Goal: Task Accomplishment & Management: Complete application form

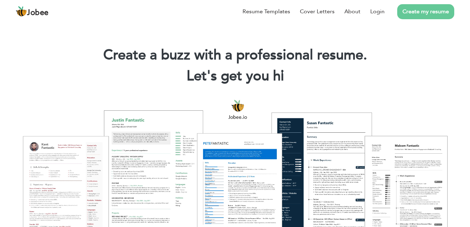
scroll to position [35, 0]
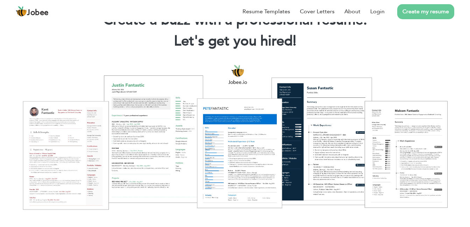
click at [418, 11] on link "Create my resume" at bounding box center [425, 11] width 57 height 15
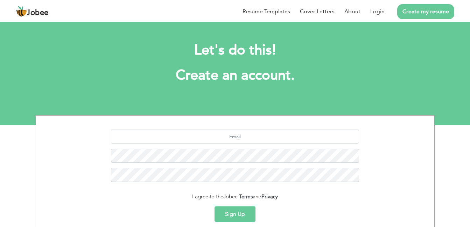
scroll to position [35, 0]
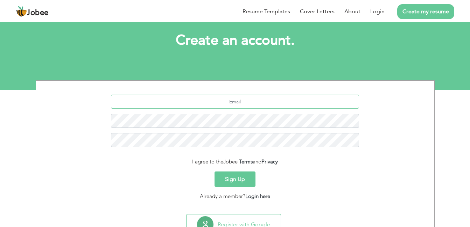
click at [210, 105] on input "text" at bounding box center [235, 102] width 248 height 14
type input "huzaifaramzan259@gmail.com"
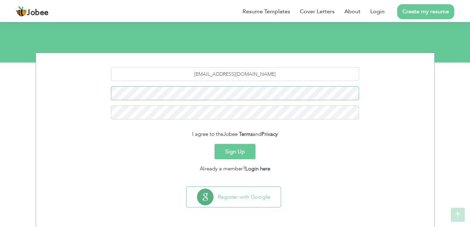
scroll to position [63, 0]
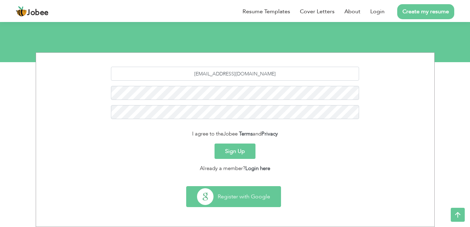
click at [242, 199] on button "Register with Google" at bounding box center [233, 197] width 94 height 20
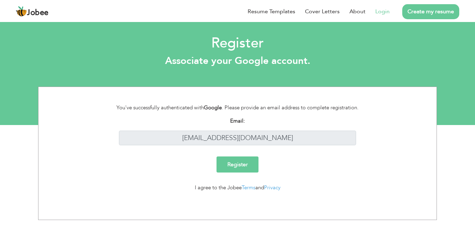
click at [247, 164] on input "Register" at bounding box center [238, 165] width 42 height 16
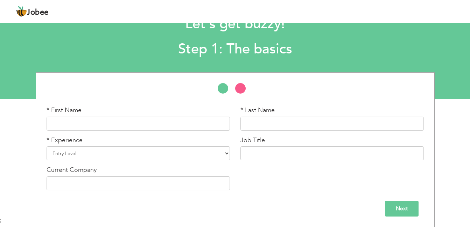
scroll to position [27, 0]
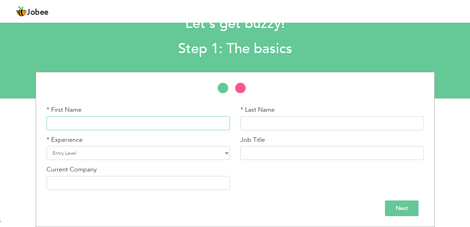
click at [179, 122] on input "text" at bounding box center [138, 123] width 183 height 14
type input "huzaifa"
type input "ramzan"
click at [147, 157] on select "Entry Level Less than 1 Year 1 Year 2 Years 3 Years 4 Years 5 Years 6 Years 7 Y…" at bounding box center [138, 153] width 183 height 14
select select "4"
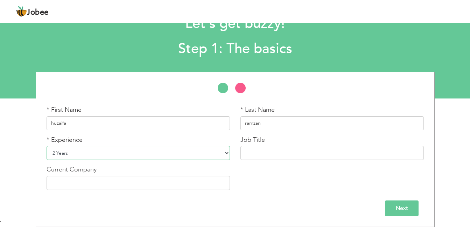
click at [47, 146] on select "Entry Level Less than 1 Year 1 Year 2 Years 3 Years 4 Years 5 Years 6 Years 7 Y…" at bounding box center [138, 153] width 183 height 14
click at [280, 149] on input "text" at bounding box center [331, 153] width 183 height 14
type input "intern"
click at [161, 182] on input "text" at bounding box center [138, 183] width 183 height 14
type input "DHA Multan"
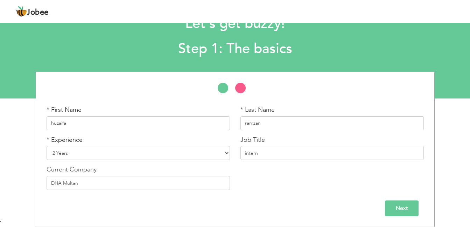
select select "166"
click at [404, 212] on input "Next" at bounding box center [402, 209] width 34 height 16
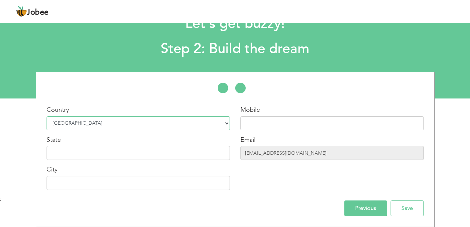
click at [177, 120] on select "Select Country Afghanistan Albania Algeria American Samoa Andorra Angola Anguil…" at bounding box center [138, 123] width 183 height 14
click at [176, 122] on select "Select Country Afghanistan Albania Algeria American Samoa Andorra Angola Anguil…" at bounding box center [138, 123] width 183 height 14
click at [164, 151] on input "text" at bounding box center [138, 153] width 183 height 14
click at [292, 121] on input "text" at bounding box center [331, 123] width 183 height 14
type input "03286870070"
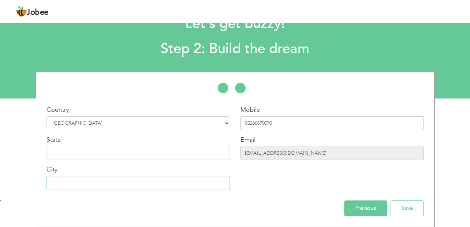
click at [163, 184] on input "text" at bounding box center [138, 183] width 183 height 14
type input "multan"
click at [141, 156] on input "text" at bounding box center [138, 153] width 183 height 14
type input "punjab"
click at [408, 210] on input "Save" at bounding box center [406, 209] width 33 height 16
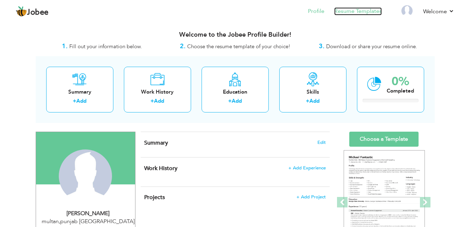
click at [356, 11] on link "Resume Templates" at bounding box center [358, 11] width 48 height 8
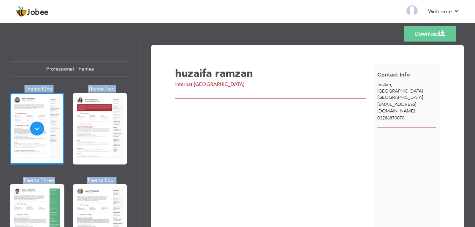
click at [144, 69] on div "Professional Themes Theme One Theme Two Theme Three Theme Four" at bounding box center [237, 135] width 475 height 184
click at [26, 136] on div at bounding box center [37, 129] width 55 height 72
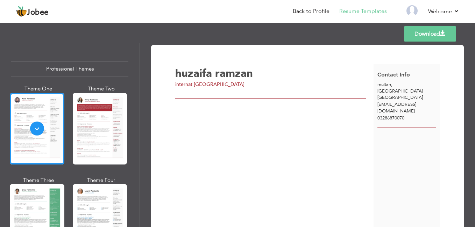
click at [419, 33] on link "Download" at bounding box center [430, 33] width 52 height 15
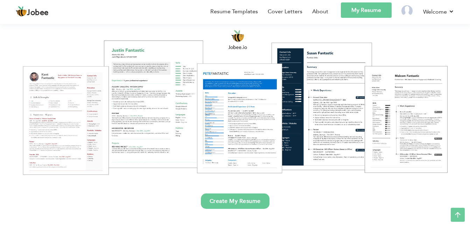
scroll to position [140, 0]
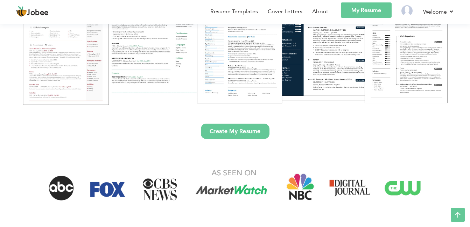
click at [233, 130] on link "Create My Resume" at bounding box center [235, 131] width 69 height 15
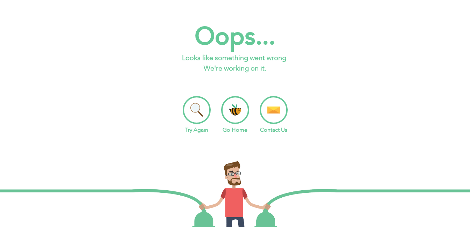
click at [192, 116] on li "Try Again" at bounding box center [197, 115] width 28 height 38
click at [238, 114] on li "Go Home" at bounding box center [235, 115] width 28 height 38
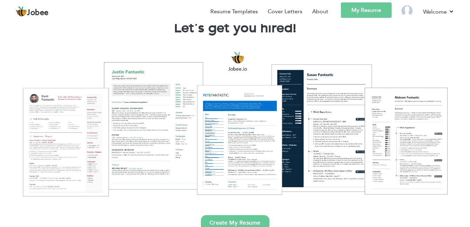
scroll to position [70, 0]
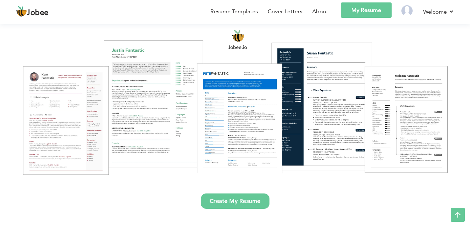
click at [230, 204] on link "Create My Resume" at bounding box center [235, 201] width 69 height 15
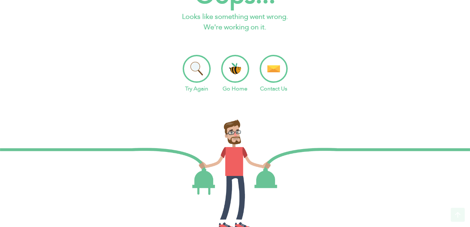
scroll to position [75, 0]
